Goal: Task Accomplishment & Management: Manage account settings

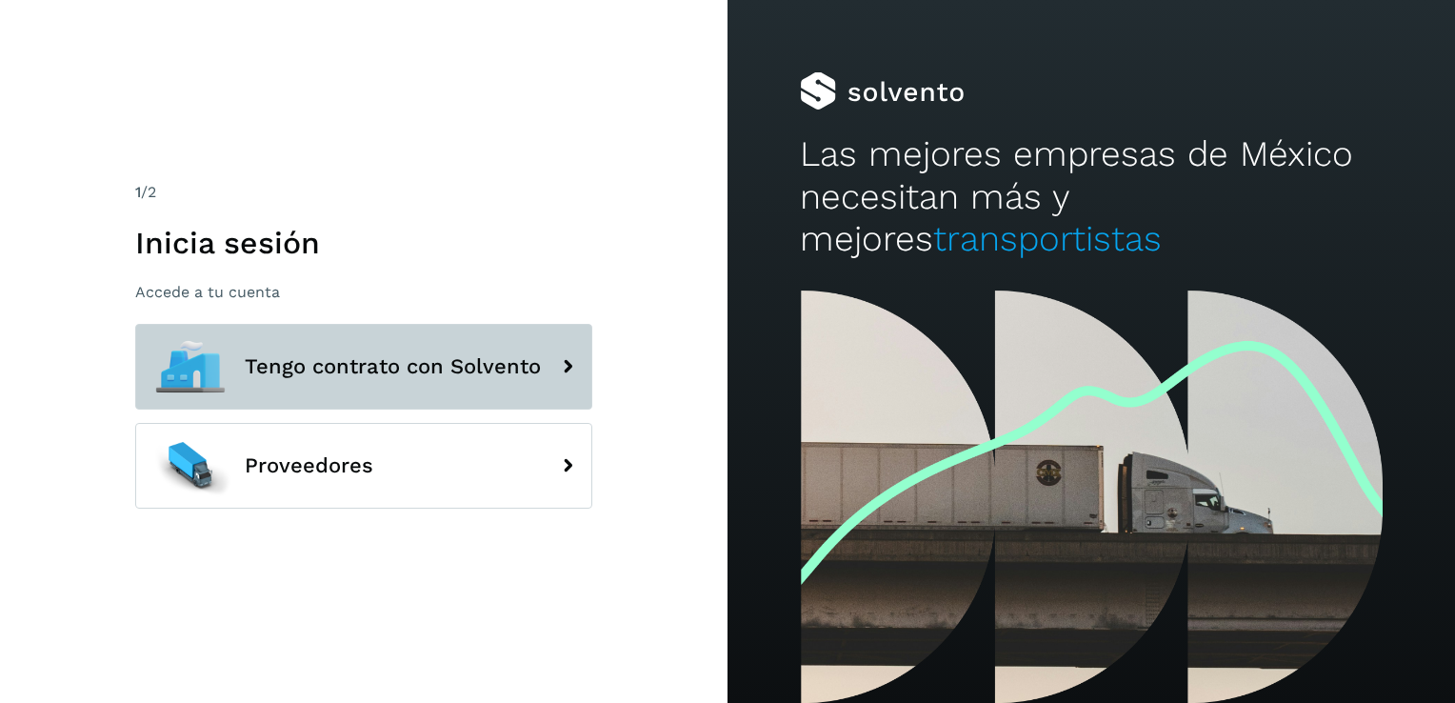
click at [442, 383] on button "Tengo contrato con Solvento" at bounding box center [363, 367] width 457 height 86
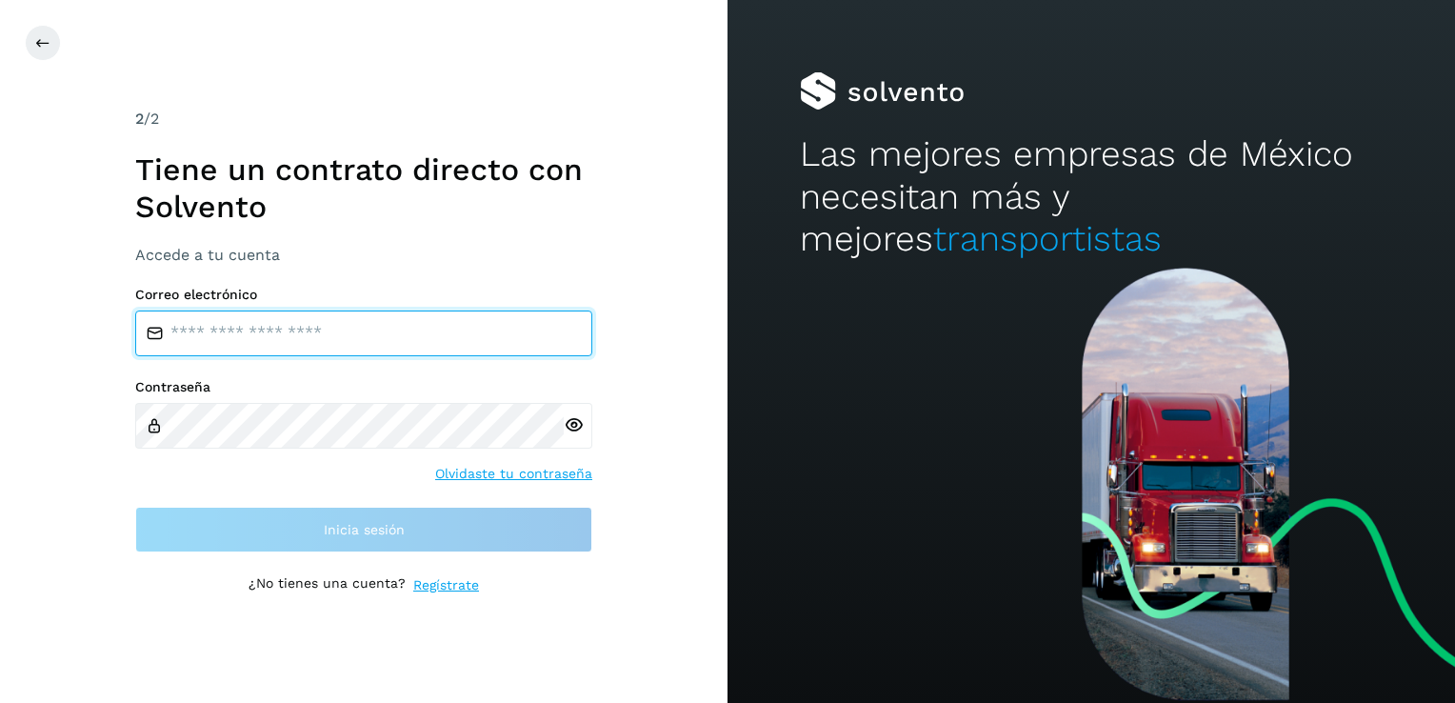
type input "**********"
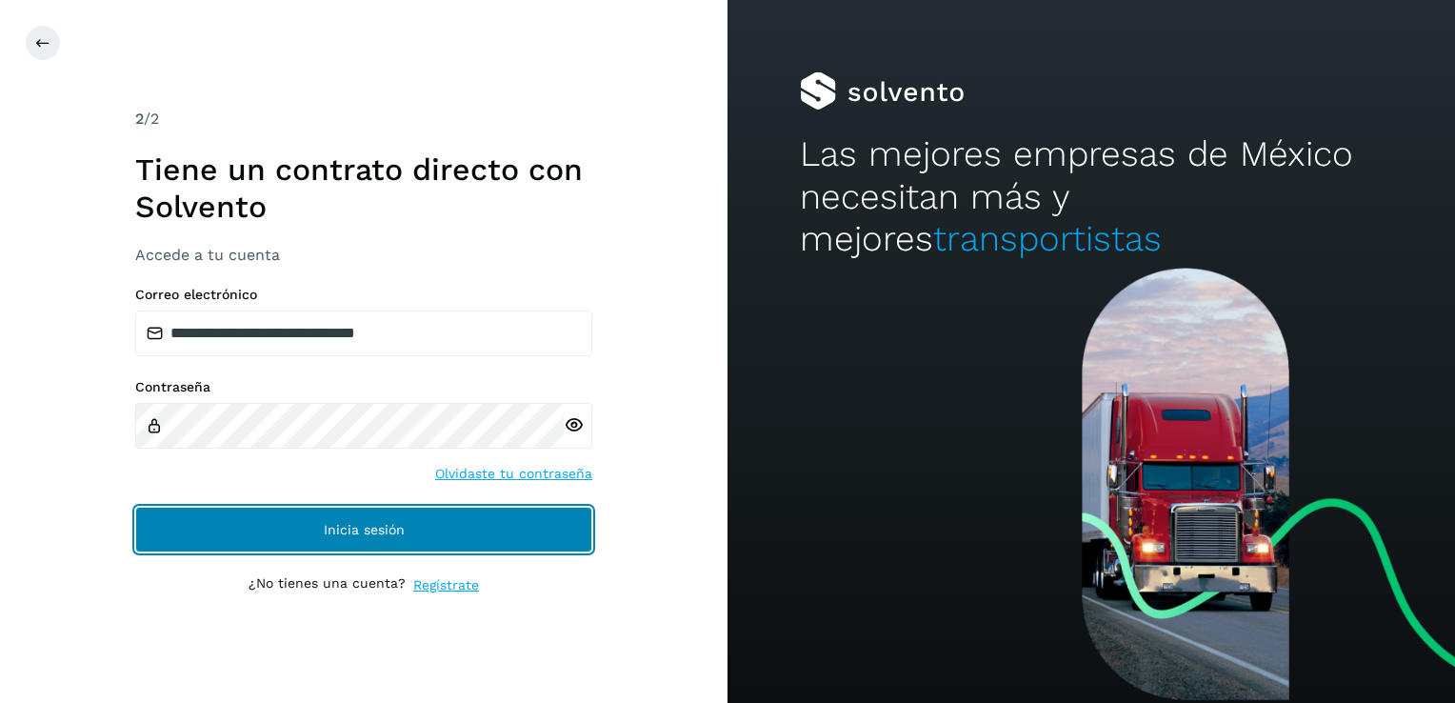
click at [328, 535] on span "Inicia sesión" at bounding box center [364, 529] width 81 height 13
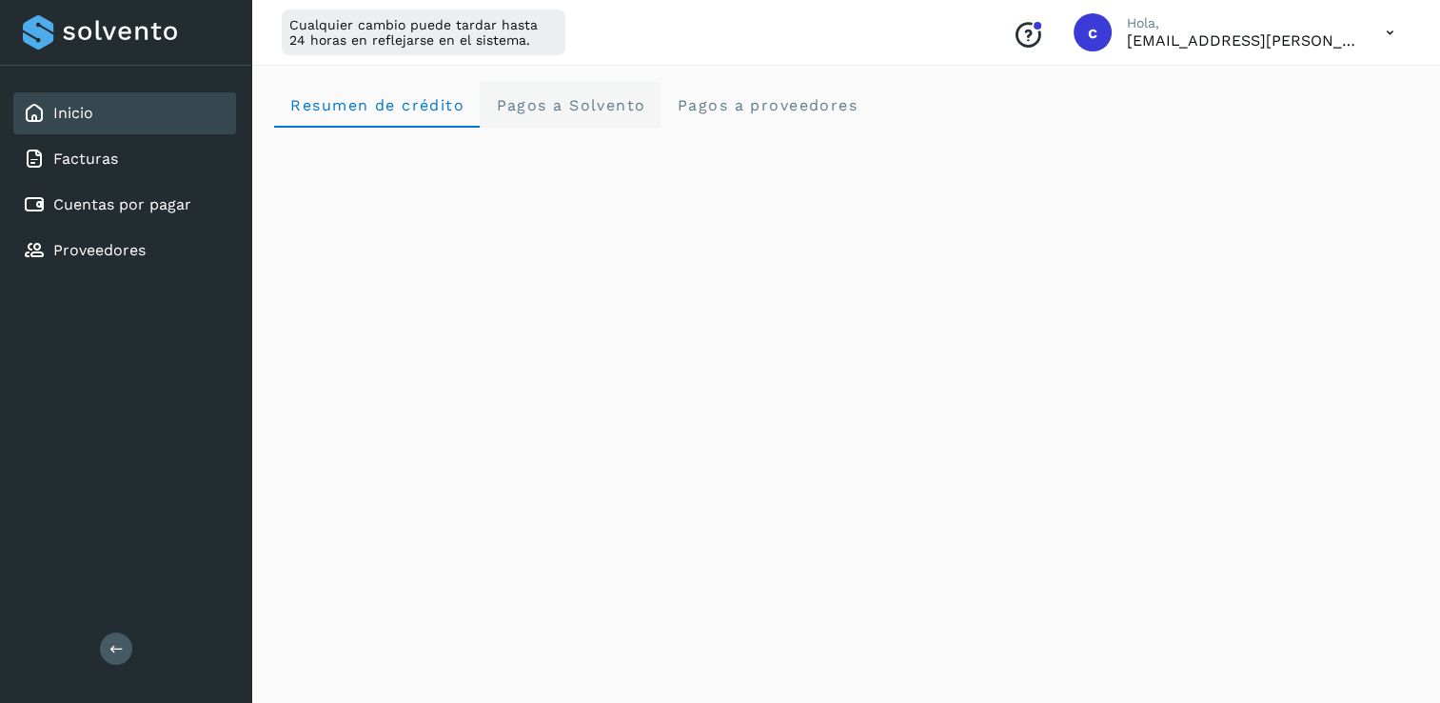
click at [604, 119] on Solvento "Pagos a Solvento" at bounding box center [570, 105] width 181 height 46
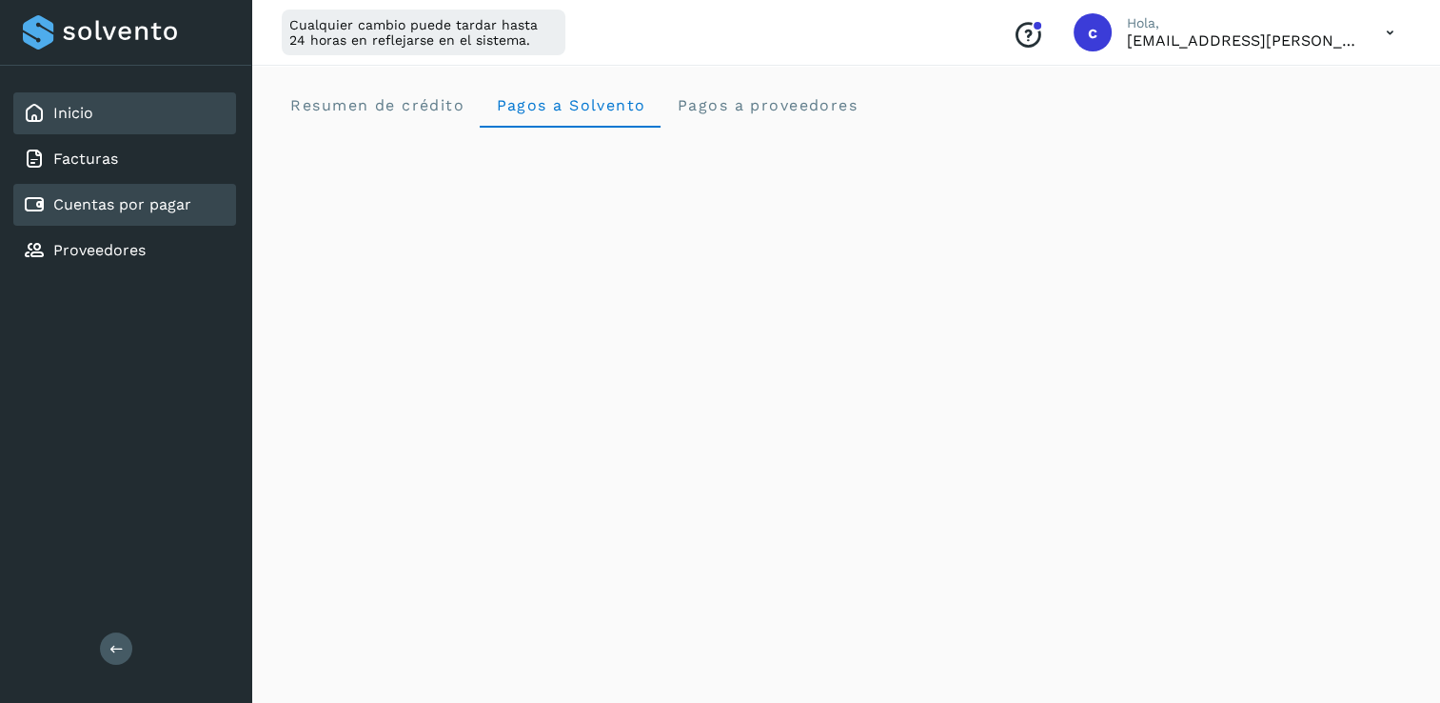
click at [153, 211] on link "Cuentas por pagar" at bounding box center [122, 204] width 138 height 18
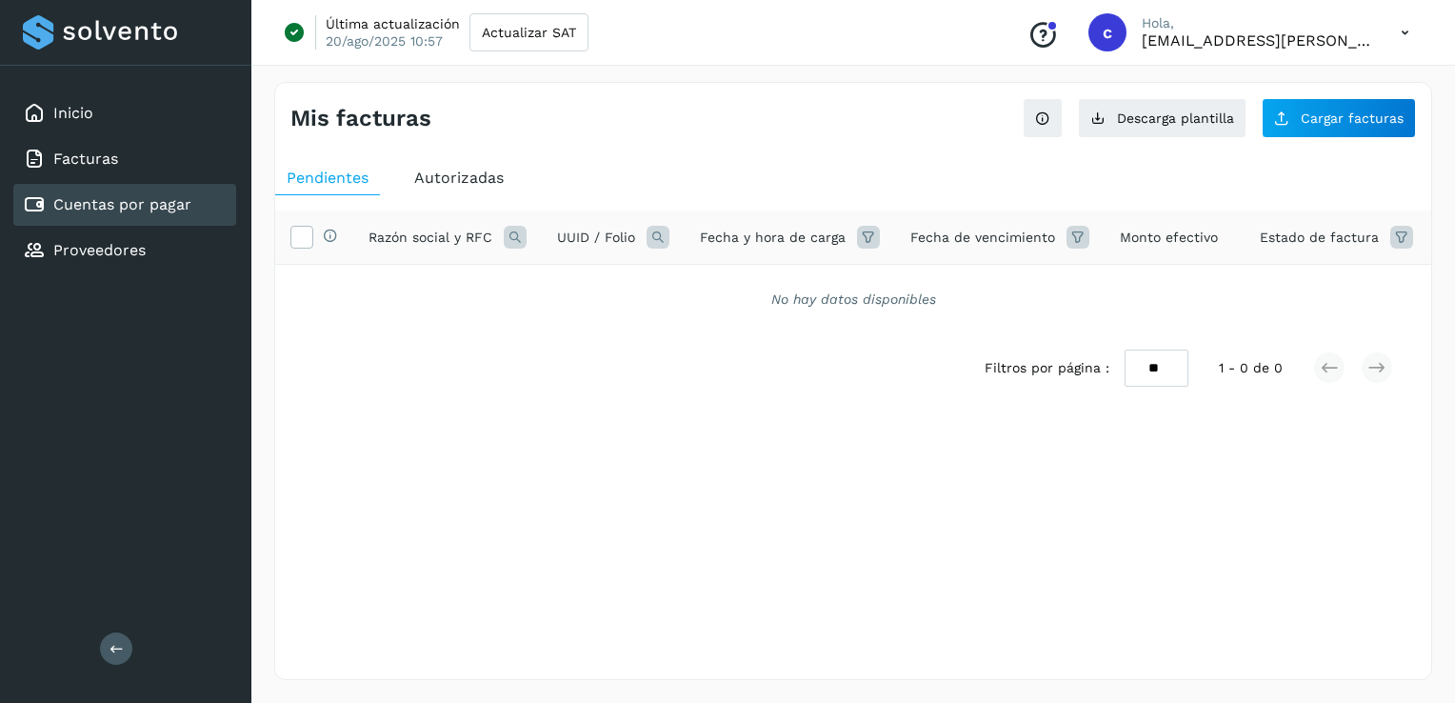
click at [442, 180] on span "Autorizadas" at bounding box center [458, 178] width 89 height 18
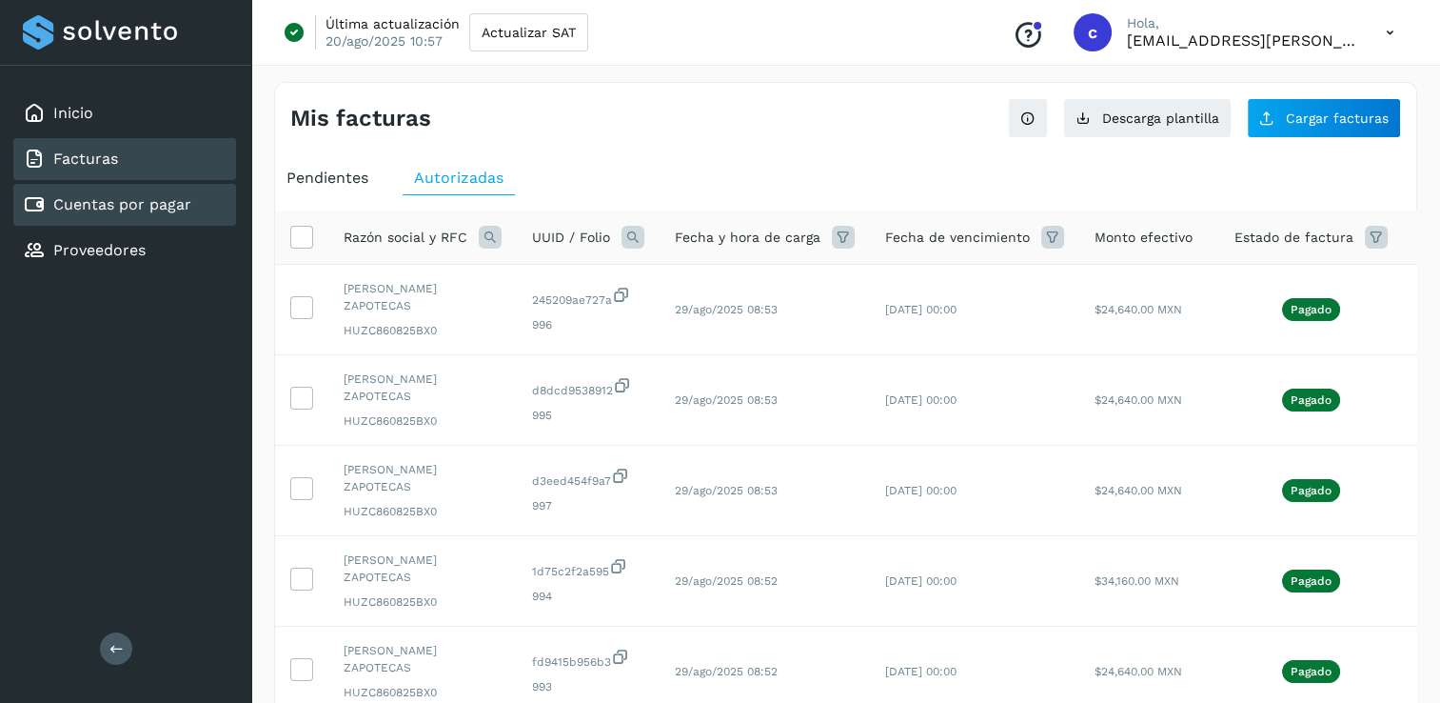
click at [122, 149] on div "Facturas" at bounding box center [124, 159] width 223 height 42
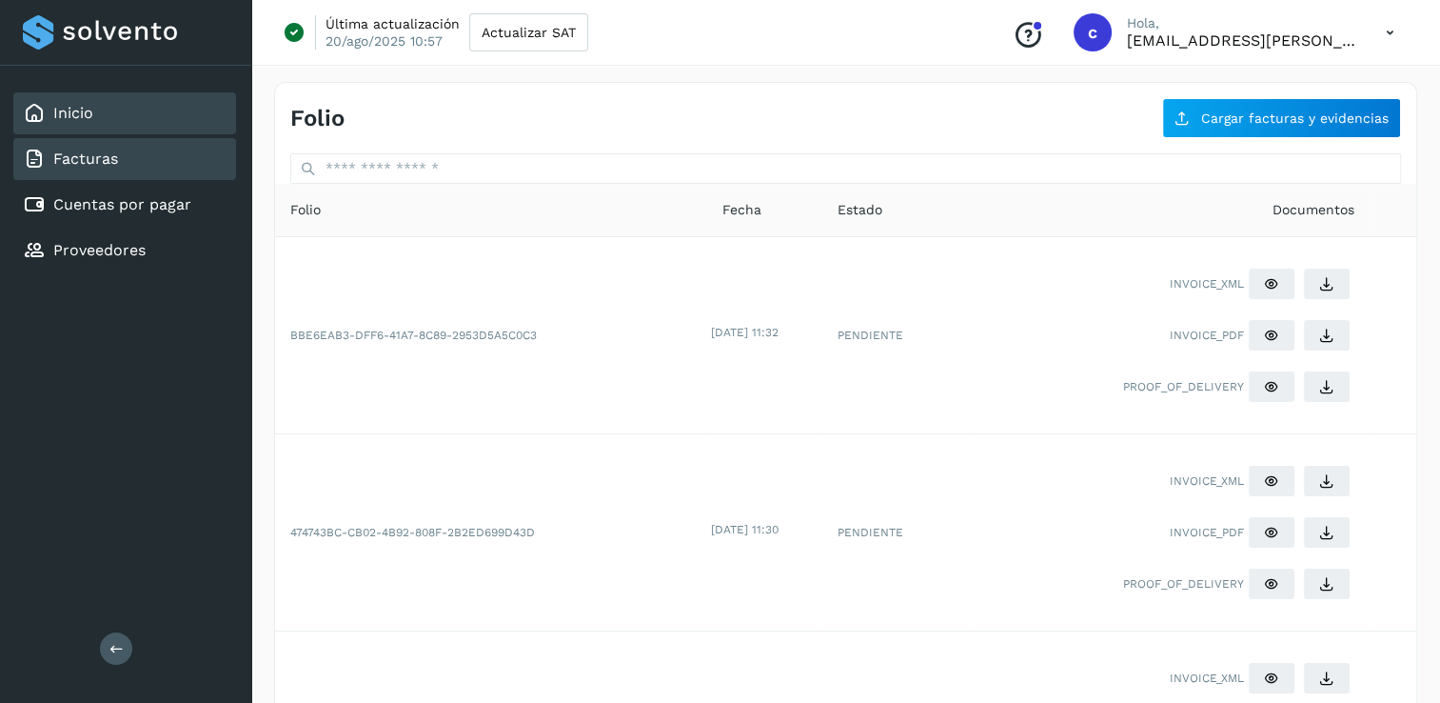
click at [114, 123] on div "Inicio" at bounding box center [124, 113] width 223 height 42
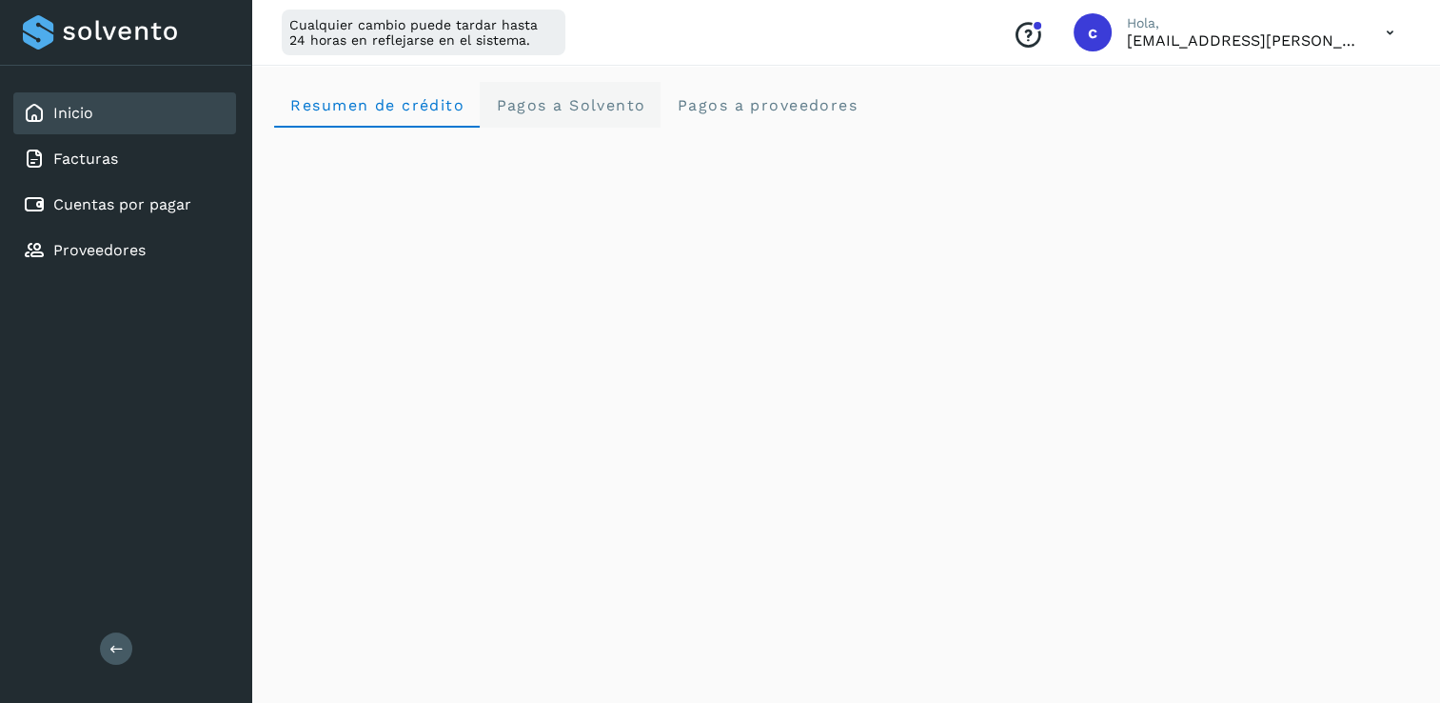
click at [584, 102] on span "Pagos a Solvento" at bounding box center [570, 105] width 150 height 18
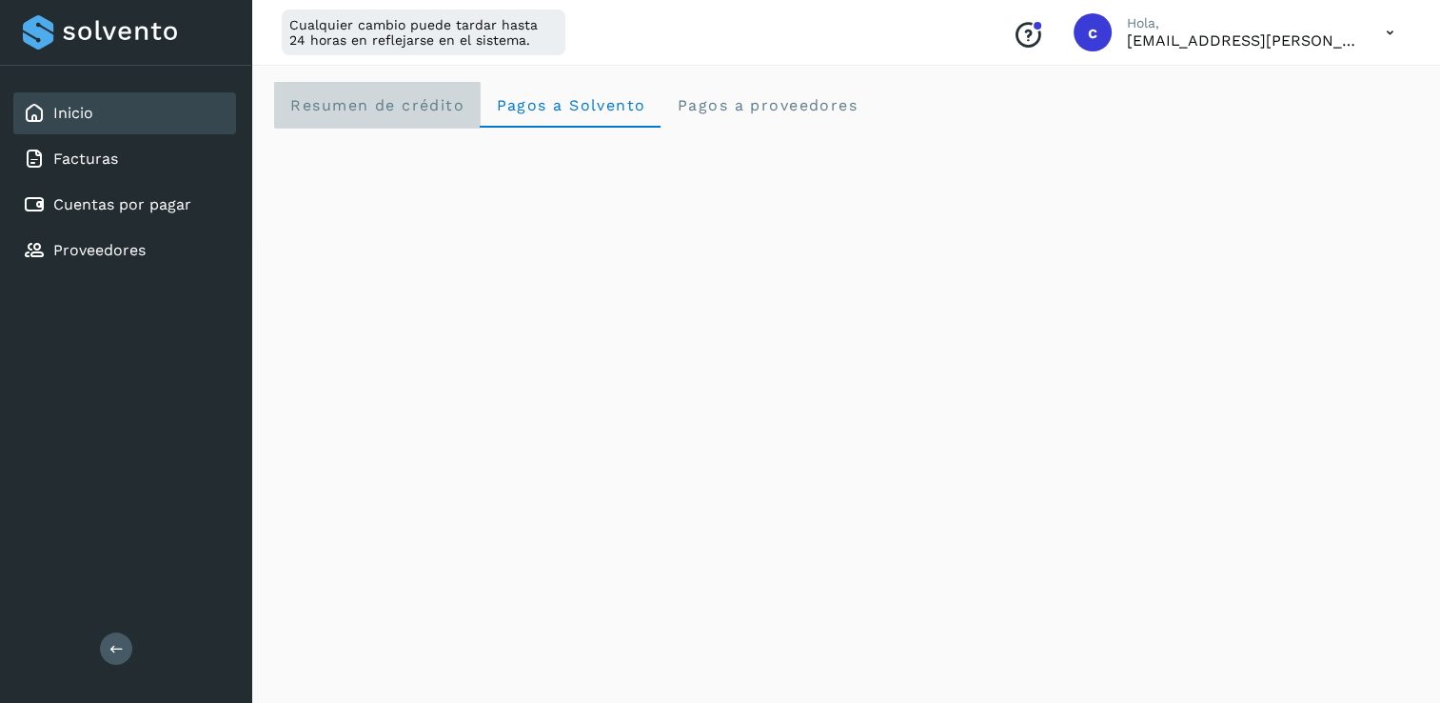
click at [410, 111] on span "Resumen de crédito" at bounding box center [376, 105] width 175 height 18
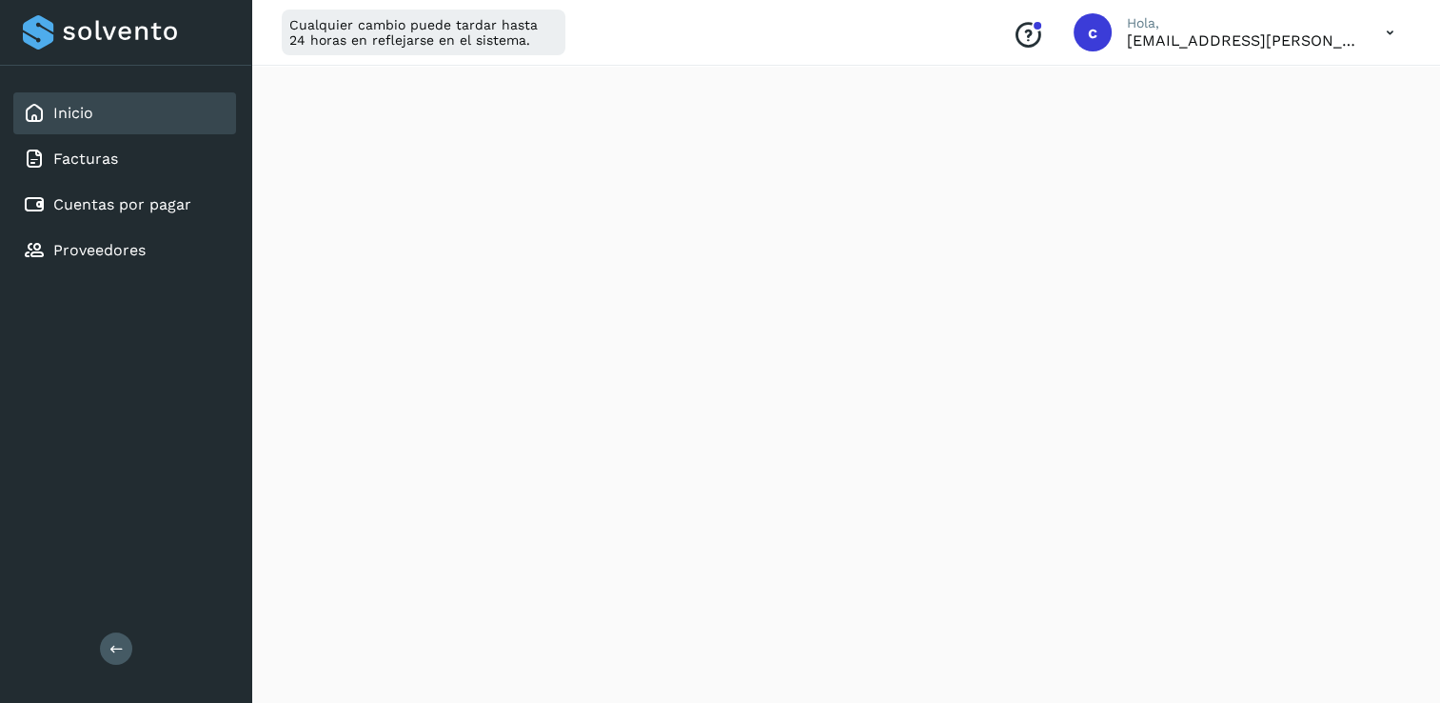
scroll to position [472, 0]
